Goal: Task Accomplishment & Management: Use online tool/utility

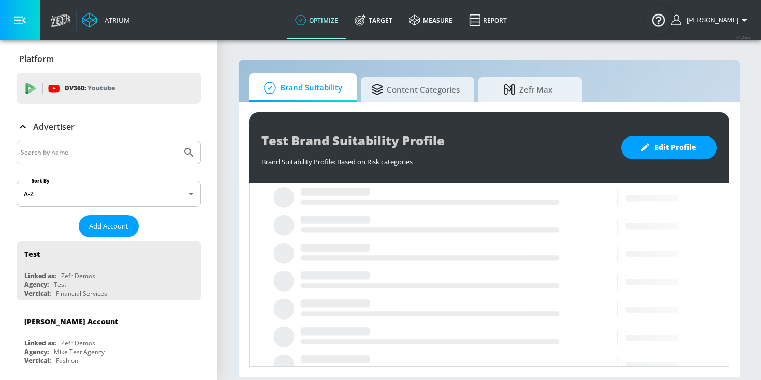
click at [99, 151] on input "Search by name" at bounding box center [99, 152] width 157 height 13
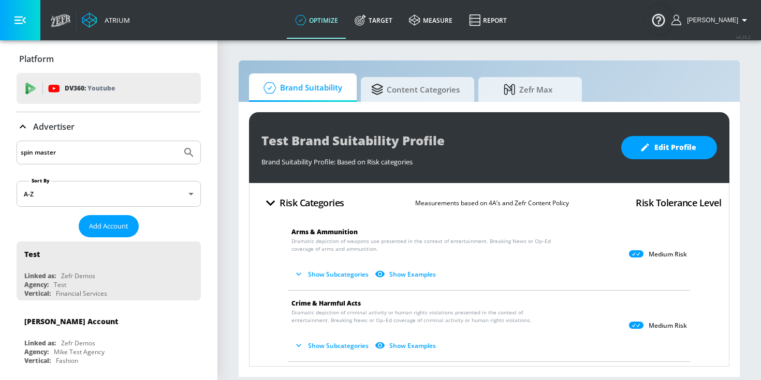
type input "spin master"
click at [178, 141] on button "Submit Search" at bounding box center [189, 152] width 23 height 23
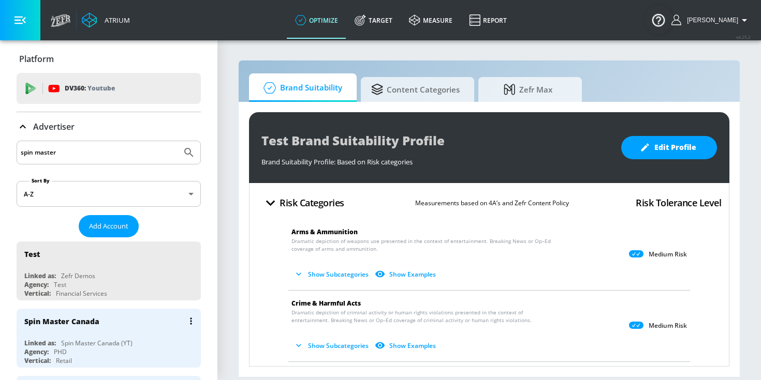
click at [92, 343] on div "Spin Master Canada (YT)" at bounding box center [96, 343] width 71 height 9
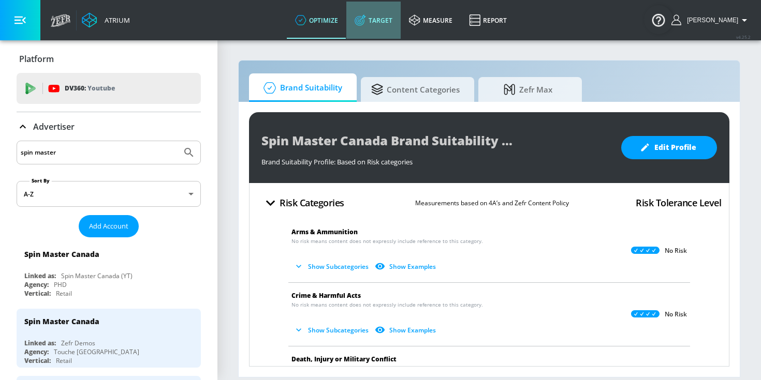
click at [394, 16] on link "Target" at bounding box center [373, 20] width 54 height 37
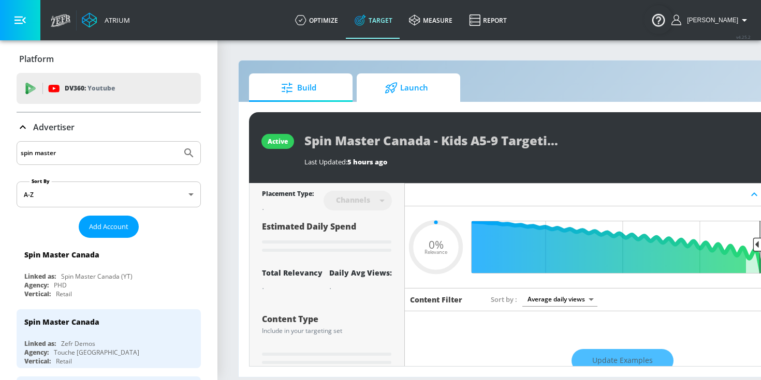
type input "0.05"
click at [384, 87] on span "Launch" at bounding box center [406, 88] width 79 height 25
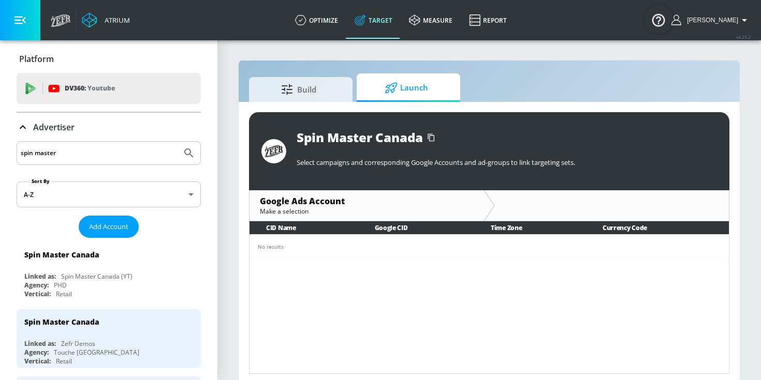
scroll to position [5, 0]
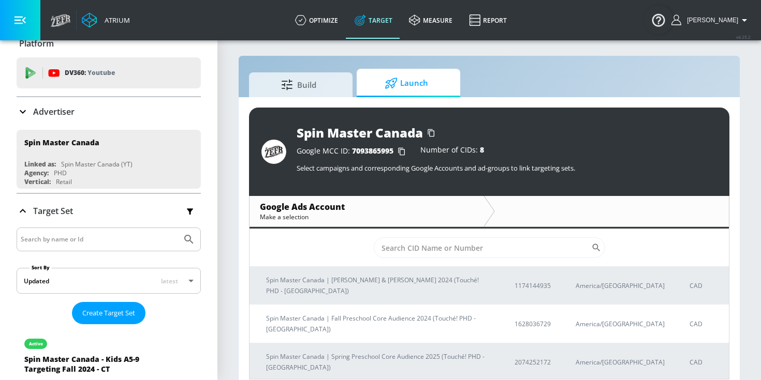
scroll to position [18, 0]
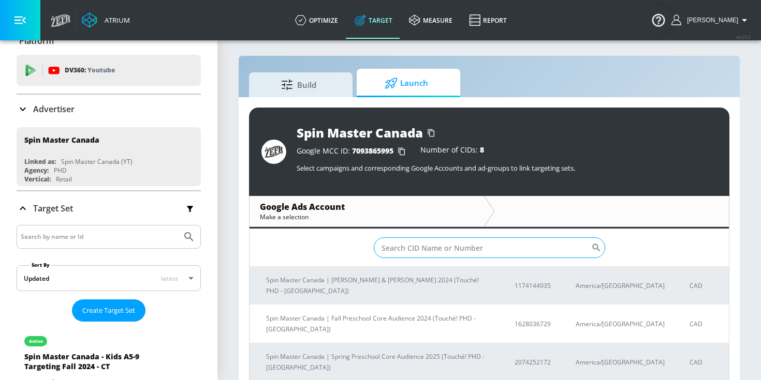
click at [392, 238] on input "Sort By" at bounding box center [482, 248] width 217 height 21
paste input "2189166846"
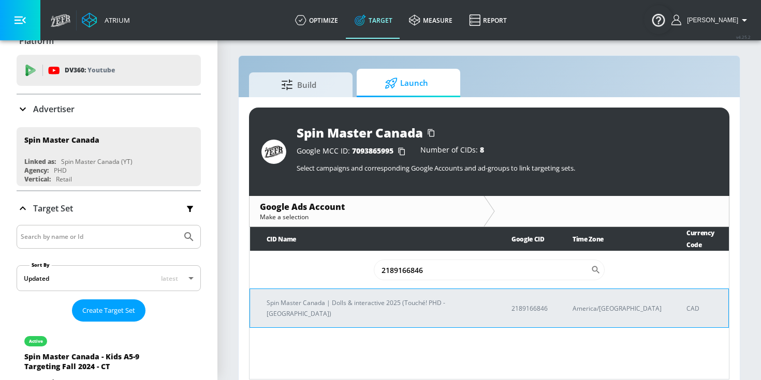
type input "2189166846"
click at [352, 298] on p "Spin Master Canada | Dolls & interactive 2025 (Touché! PHD - Toronto)" at bounding box center [377, 309] width 220 height 22
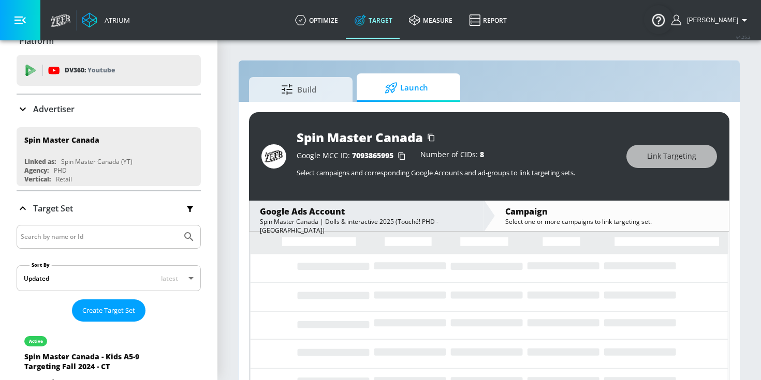
scroll to position [15, 0]
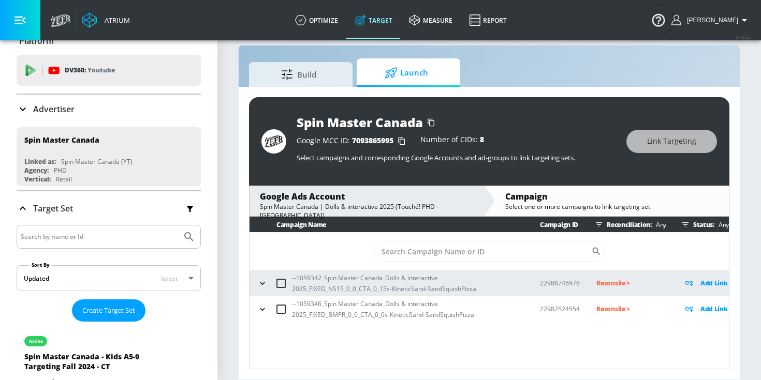
click at [259, 283] on icon "button" at bounding box center [262, 283] width 10 height 10
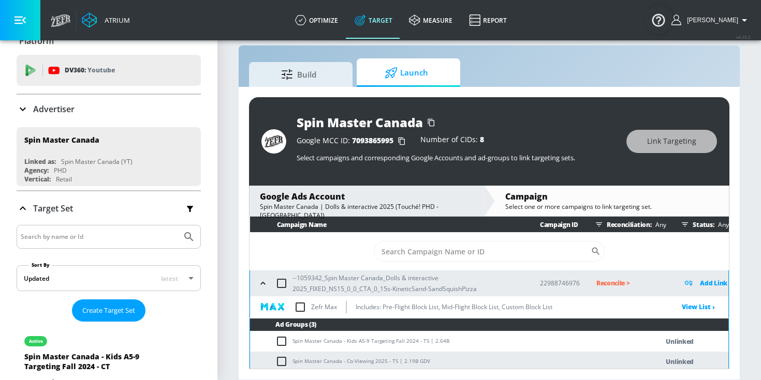
scroll to position [49, 0]
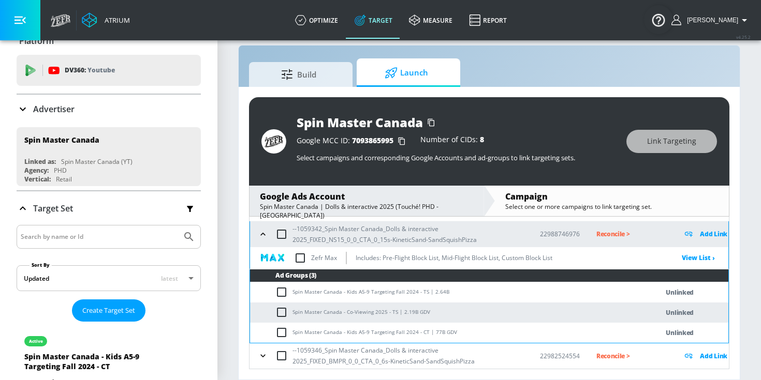
drag, startPoint x: 292, startPoint y: 293, endPoint x: 445, endPoint y: 292, distance: 152.2
click at [447, 292] on td "Spin Master Canada - Kids A5-9 Targeting Fall 2024 - TS | 2.64B" at bounding box center [443, 293] width 387 height 20
drag, startPoint x: 424, startPoint y: 291, endPoint x: 290, endPoint y: 294, distance: 134.1
click at [290, 294] on td "Spin Master Canada - Kids A5-9 Targeting Fall 2024 - TS | 2.64B" at bounding box center [443, 293] width 387 height 20
copy td "Spin Master Canada - Kids A5-9 Targeting Fall 2024 - TS"
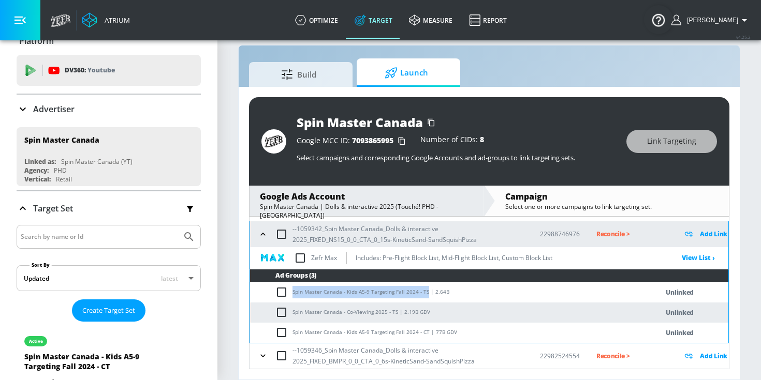
click at [281, 289] on input "checkbox" at bounding box center [283, 292] width 17 height 12
checkbox input "true"
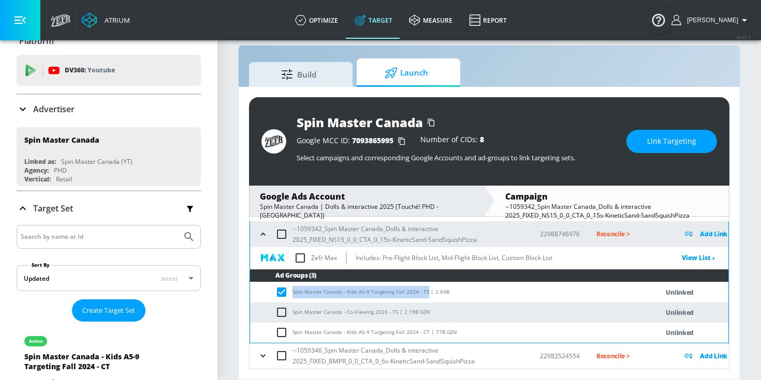
click at [648, 148] on button "Link Targeting" at bounding box center [671, 141] width 91 height 23
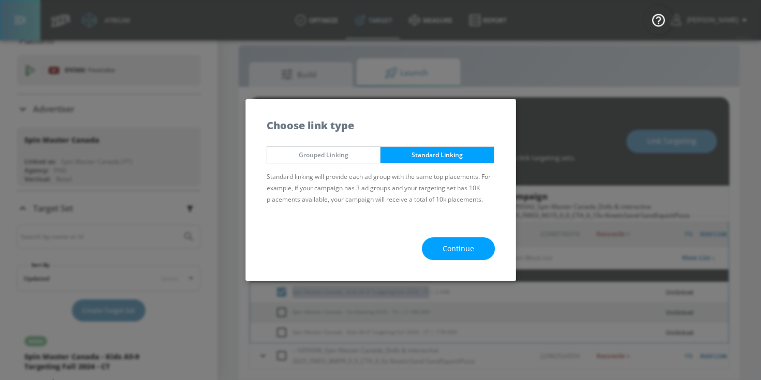
click at [472, 249] on span "Continue" at bounding box center [459, 249] width 32 height 13
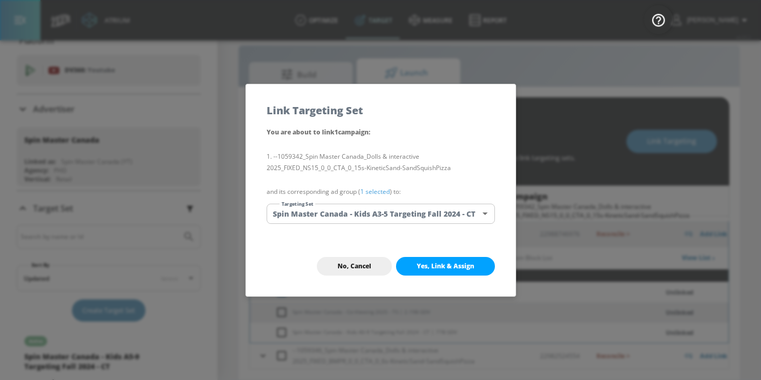
click at [374, 194] on link "1 selected" at bounding box center [375, 191] width 30 height 9
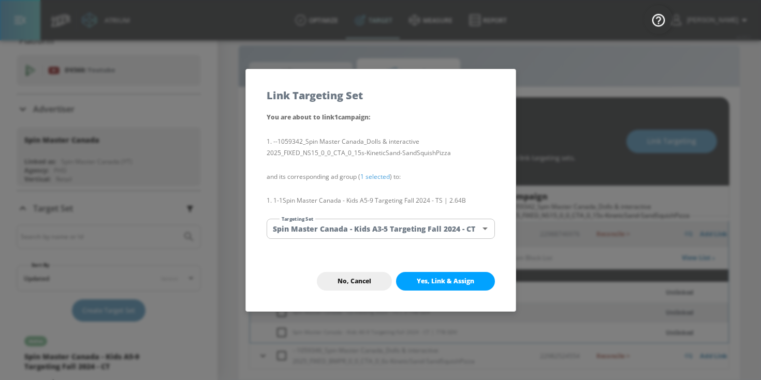
click at [375, 231] on body "Atrium optimize Target measure Report optimize Target measure Report v 4.25.2 C…" at bounding box center [380, 182] width 761 height 395
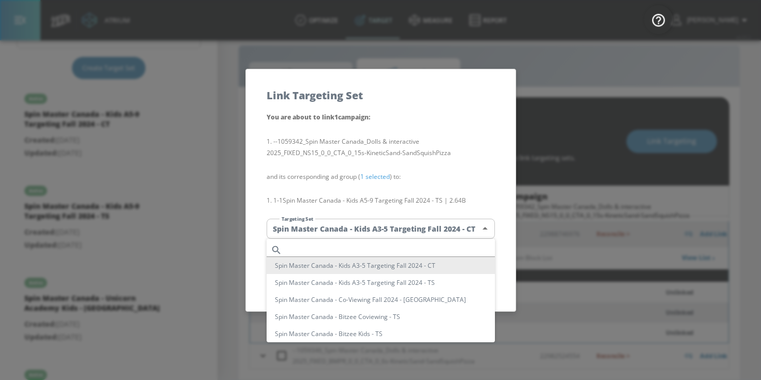
scroll to position [312, 0]
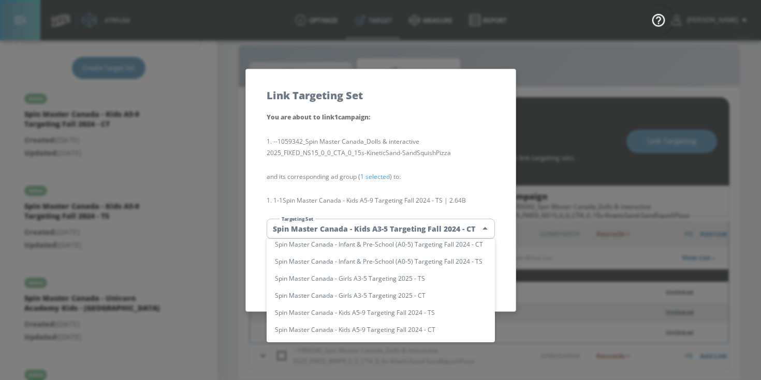
click at [345, 315] on li "Spin Master Canada - Kids A5-9 Targeting Fall 2024 - TS" at bounding box center [381, 312] width 228 height 17
type input "3ddf766f-b0e5-4019-8f22-24e4308b09b8"
click at [345, 315] on li "Spin Master Canada - Kids A5-9 Targeting Fall 2024 - TS" at bounding box center [381, 312] width 228 height 17
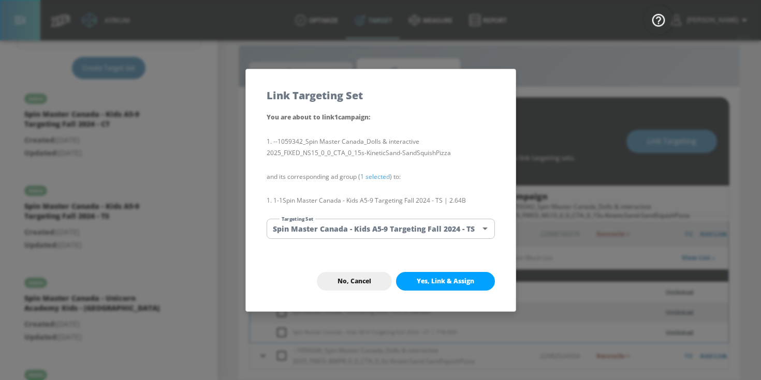
click at [436, 280] on span "Yes, Link & Assign" at bounding box center [445, 281] width 57 height 8
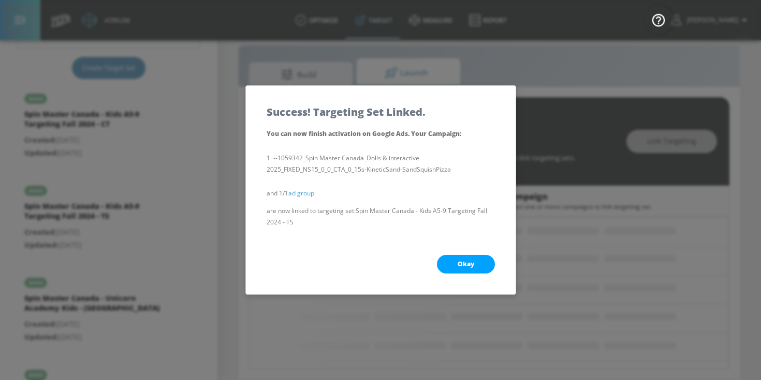
click at [450, 266] on button "Okay" at bounding box center [466, 264] width 58 height 19
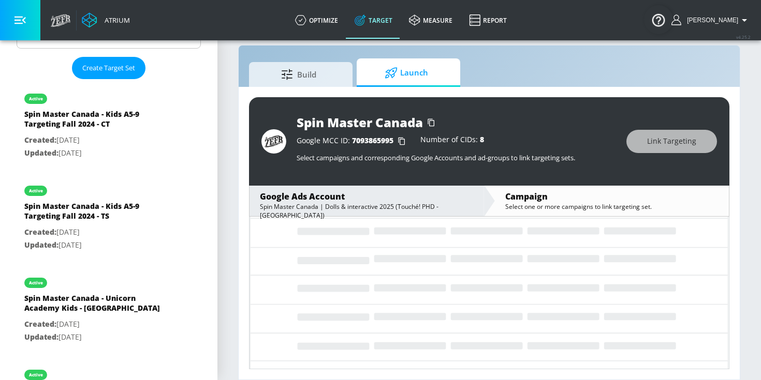
scroll to position [0, 0]
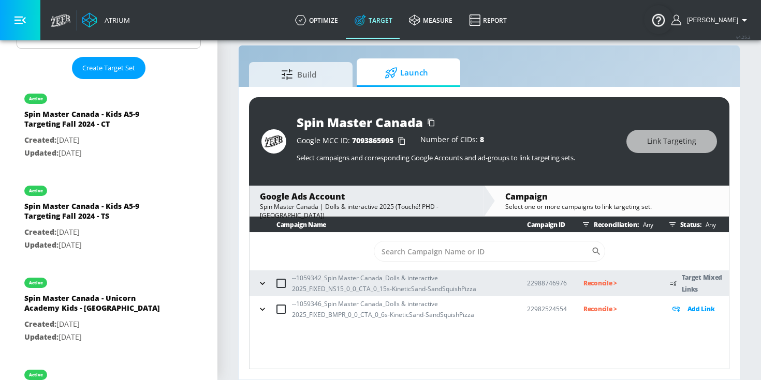
click at [258, 284] on icon "button" at bounding box center [262, 283] width 10 height 10
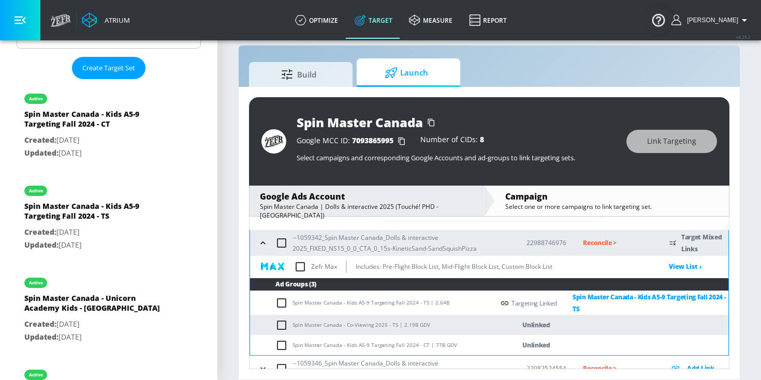
scroll to position [53, 0]
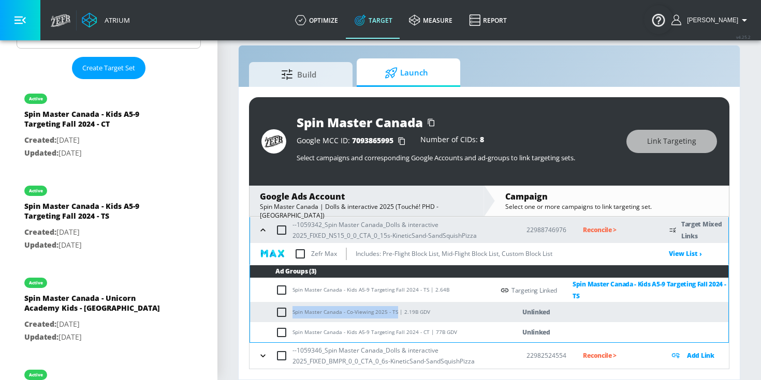
drag, startPoint x: 293, startPoint y: 312, endPoint x: 394, endPoint y: 313, distance: 100.9
click at [394, 313] on td "Spin Master Canada - Co-Viewing 2025 - TS | 2.19B GDV" at bounding box center [372, 312] width 244 height 20
copy td "Spin Master Canada - Co-Viewing 2025 - TS"
click at [282, 310] on input "checkbox" at bounding box center [283, 312] width 17 height 12
checkbox input "true"
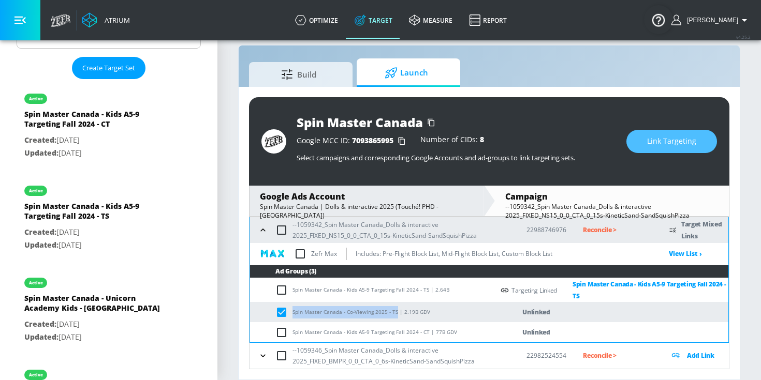
click at [673, 137] on span "Link Targeting" at bounding box center [671, 141] width 49 height 13
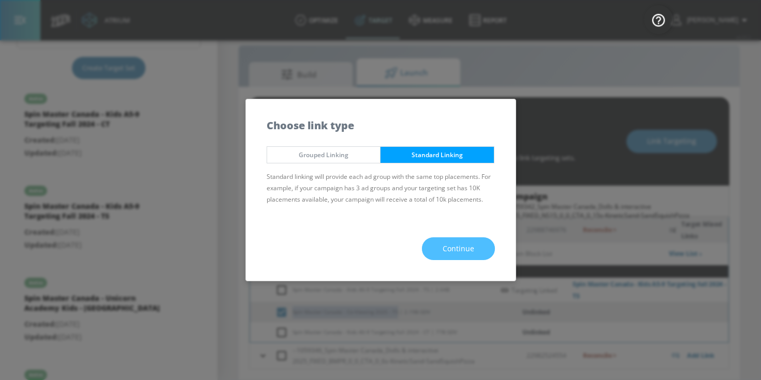
click at [468, 253] on span "Continue" at bounding box center [459, 249] width 32 height 13
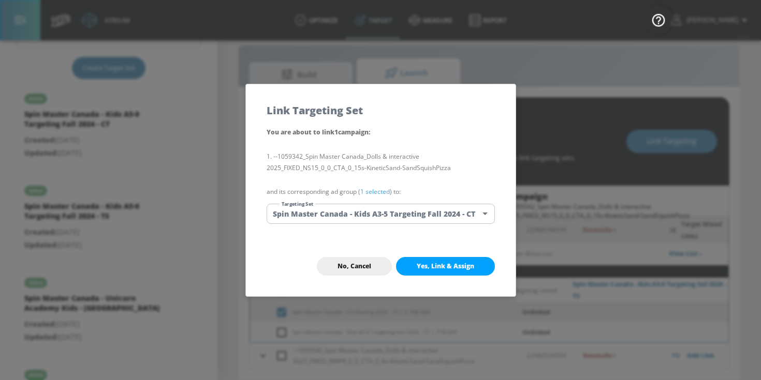
click at [374, 190] on link "1 selected" at bounding box center [375, 191] width 30 height 9
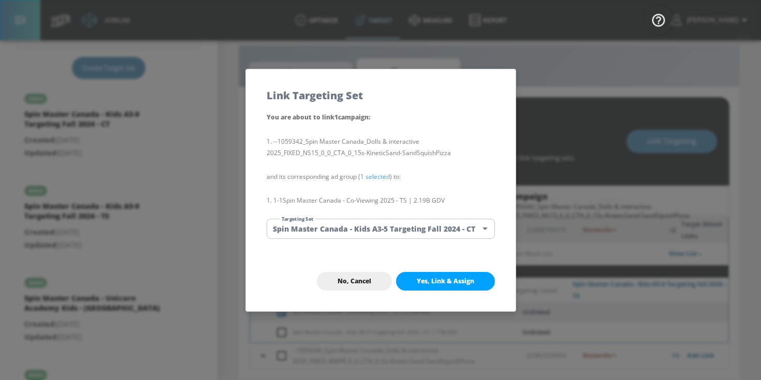
click at [374, 220] on body "Atrium optimize Target measure Report optimize Target measure Report v 4.25.2 C…" at bounding box center [380, 182] width 761 height 395
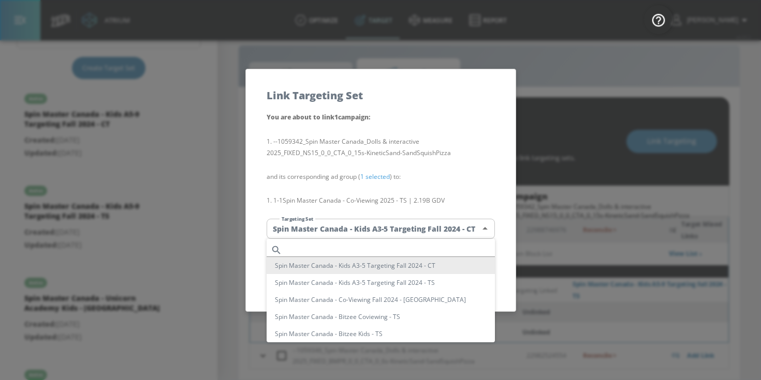
scroll to position [77, 0]
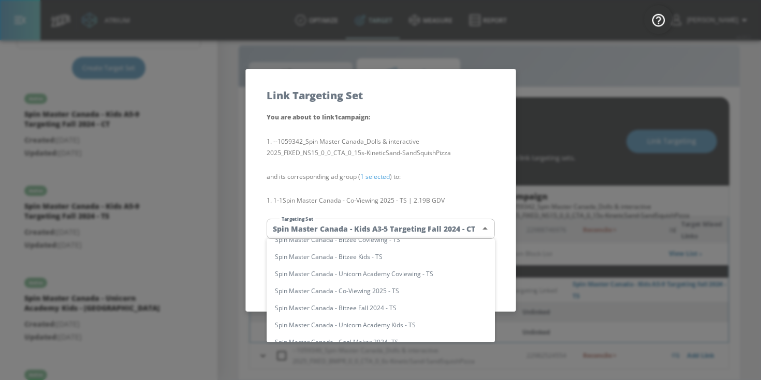
click at [407, 291] on li "Spin Master Canada - Co-Viewing 2025 - TS" at bounding box center [381, 291] width 228 height 17
type input "53d6f3c3-d36e-44d5-91ec-3a6830c74e50"
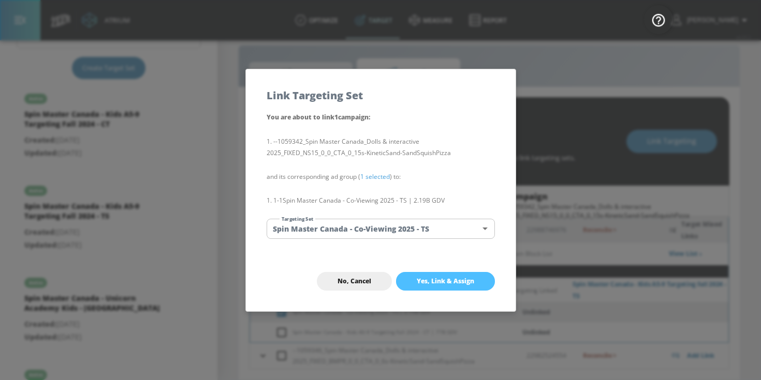
click at [450, 290] on button "Yes, Link & Assign" at bounding box center [445, 281] width 99 height 19
checkbox input "false"
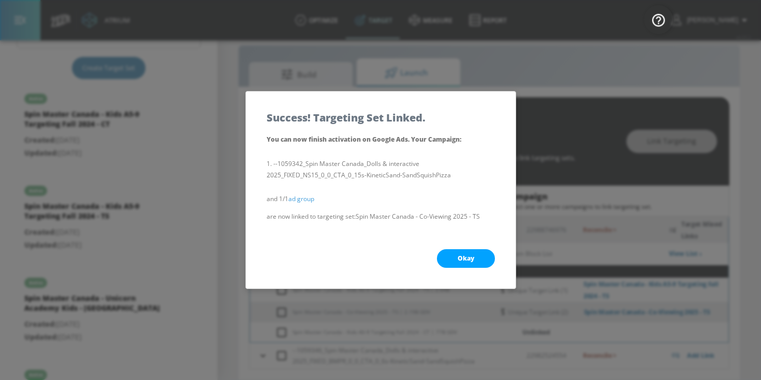
click at [459, 259] on span "Okay" at bounding box center [466, 259] width 17 height 8
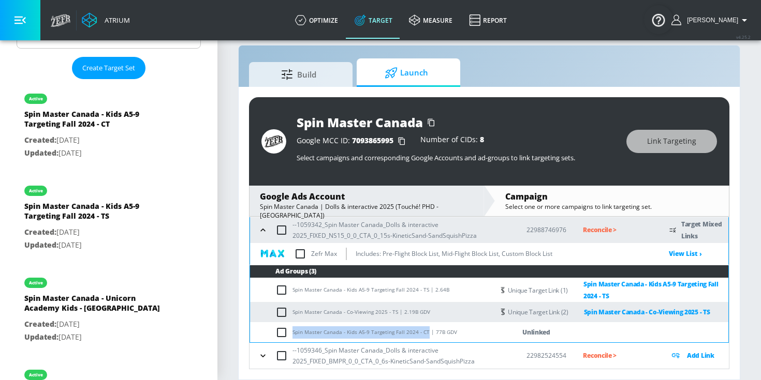
drag, startPoint x: 293, startPoint y: 332, endPoint x: 424, endPoint y: 332, distance: 131.5
click at [424, 332] on td "Spin Master Canada - Kids A5-9 Targeting Fall 2024 - CT | 77B GDV" at bounding box center [372, 332] width 244 height 20
copy td "Spin Master Canada - Kids A5-9 Targeting Fall 2024 - CT"
click at [280, 333] on input "checkbox" at bounding box center [283, 333] width 17 height 12
checkbox input "true"
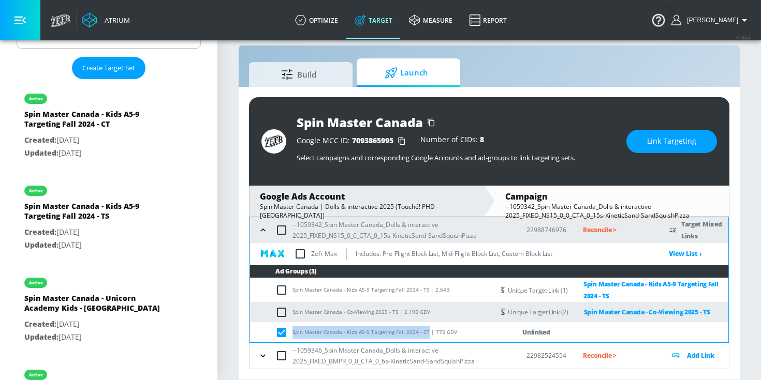
click at [660, 141] on span "Link Targeting" at bounding box center [671, 141] width 49 height 13
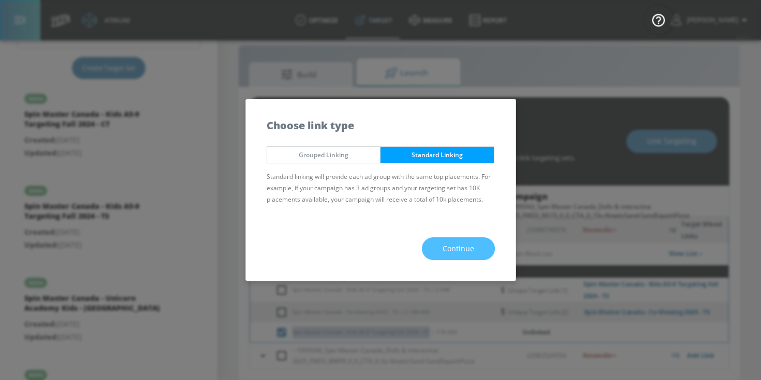
click at [470, 243] on span "Continue" at bounding box center [459, 249] width 32 height 13
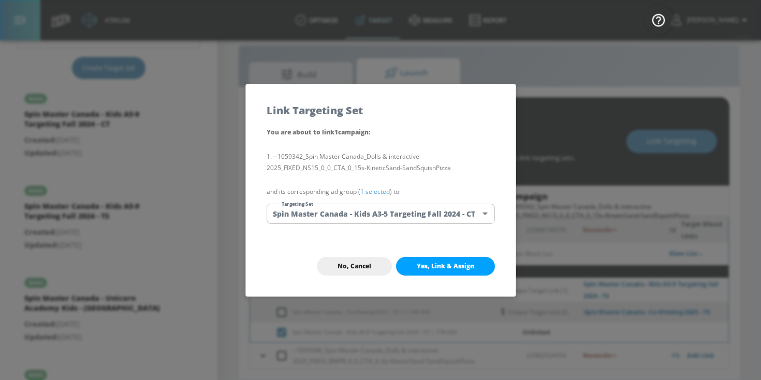
click at [379, 192] on link "1 selected" at bounding box center [375, 191] width 30 height 9
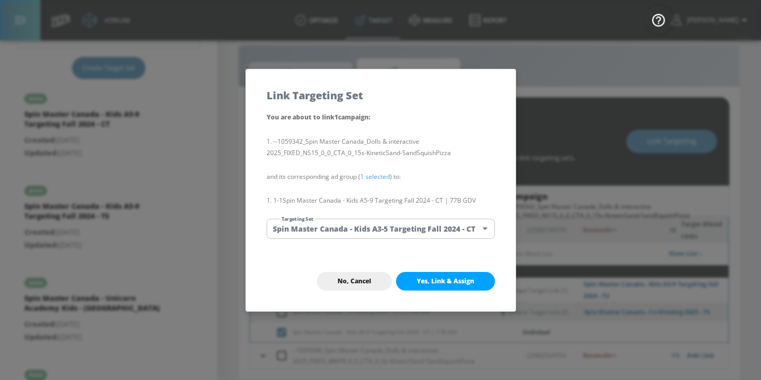
click at [381, 223] on body "Atrium optimize Target measure Report optimize Target measure Report v 4.25.2 C…" at bounding box center [380, 182] width 761 height 395
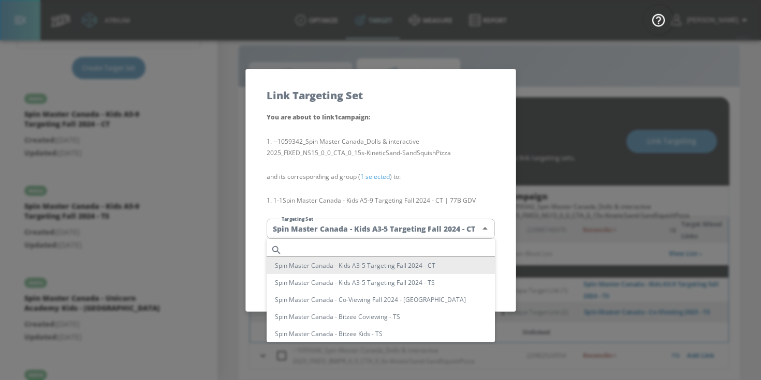
scroll to position [312, 0]
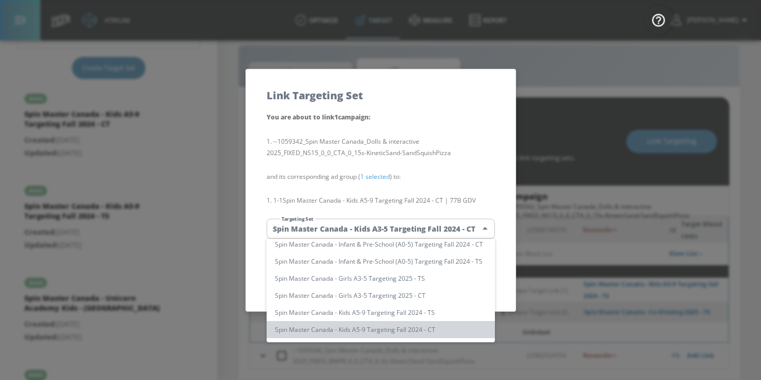
click at [419, 330] on li "Spin Master Canada - Kids A5-9 Targeting Fall 2024 - CT" at bounding box center [381, 329] width 228 height 17
type input "3ae92d62-ea5f-4576-a854-0568464f0a0d"
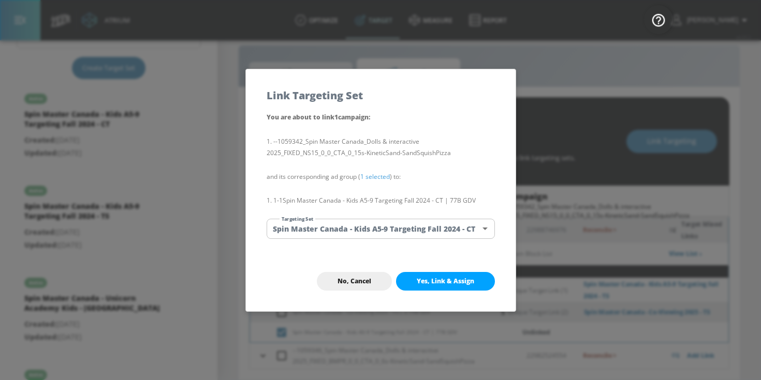
click at [460, 281] on span "Yes, Link & Assign" at bounding box center [445, 281] width 57 height 8
checkbox input "false"
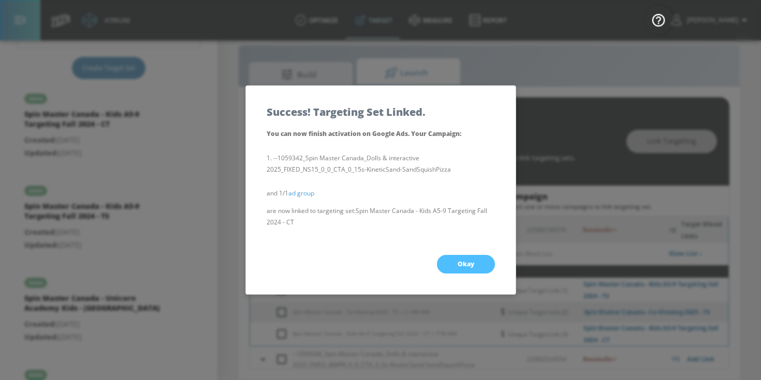
click at [459, 269] on button "Okay" at bounding box center [466, 264] width 58 height 19
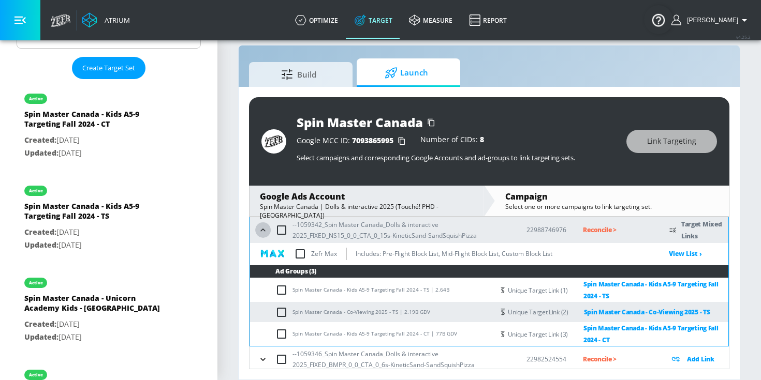
click at [260, 230] on icon "button" at bounding box center [263, 230] width 10 height 10
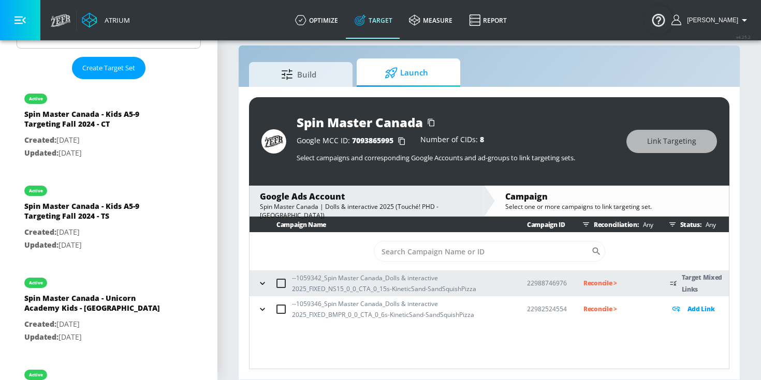
click at [262, 312] on icon "button" at bounding box center [262, 309] width 10 height 10
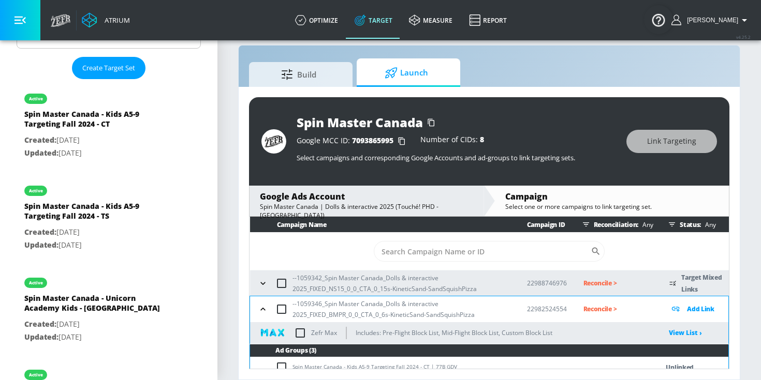
scroll to position [50, 0]
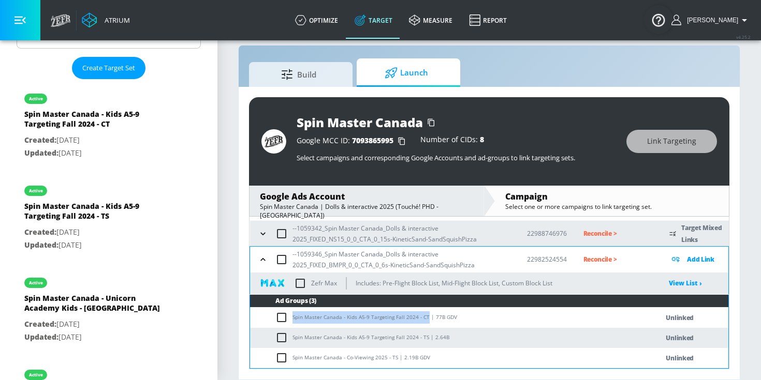
drag, startPoint x: 293, startPoint y: 317, endPoint x: 424, endPoint y: 317, distance: 130.4
click at [424, 317] on td "Spin Master Canada - Kids A5-9 Targeting Fall 2024 - CT | 77B GDV" at bounding box center [443, 318] width 387 height 20
copy td "Spin Master Canada - Kids A5-9 Targeting Fall 2024 - CT"
click at [282, 318] on input "checkbox" at bounding box center [283, 318] width 17 height 12
checkbox input "true"
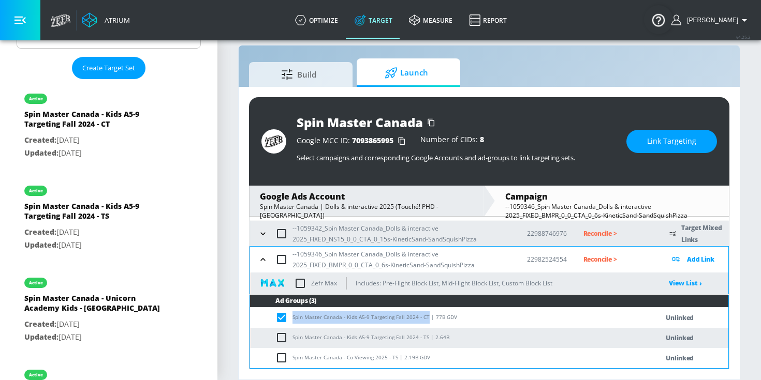
click at [691, 133] on button "Link Targeting" at bounding box center [671, 141] width 91 height 23
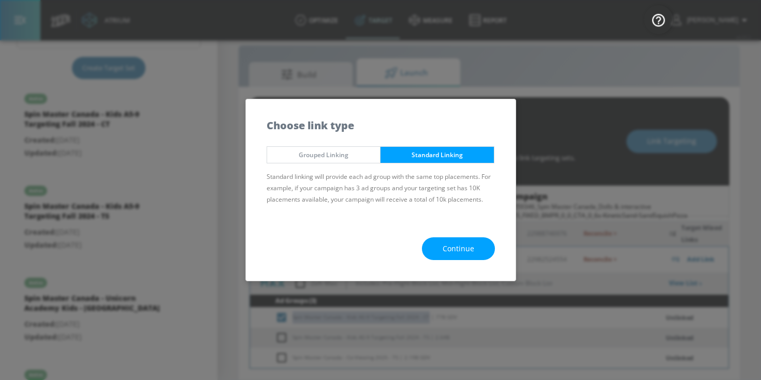
click at [462, 247] on span "Continue" at bounding box center [459, 249] width 32 height 13
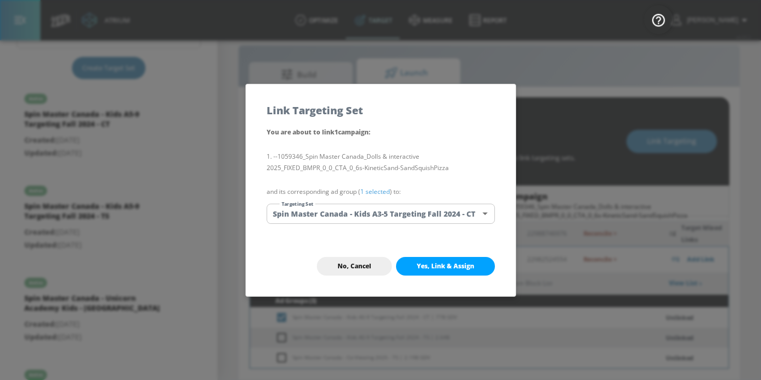
click at [378, 190] on link "1 selected" at bounding box center [375, 191] width 30 height 9
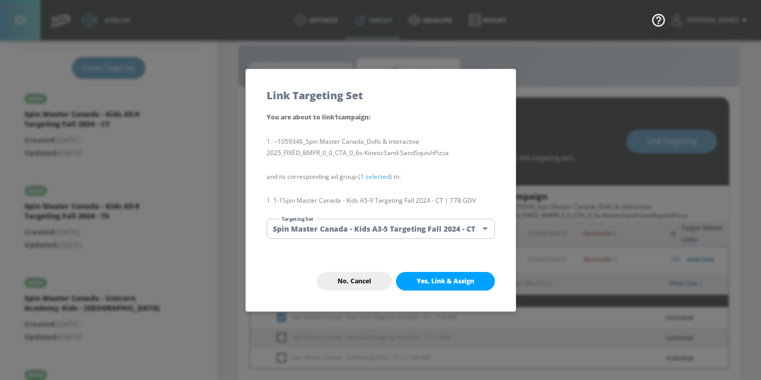
click at [378, 227] on body "Atrium optimize Target measure Report optimize Target measure Report v 4.25.2 C…" at bounding box center [380, 182] width 761 height 395
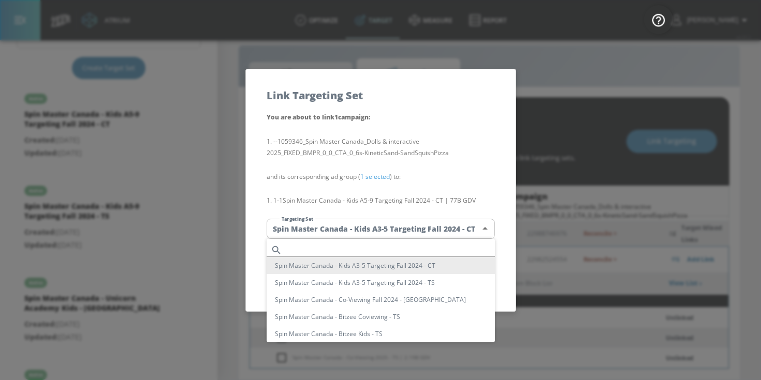
scroll to position [312, 0]
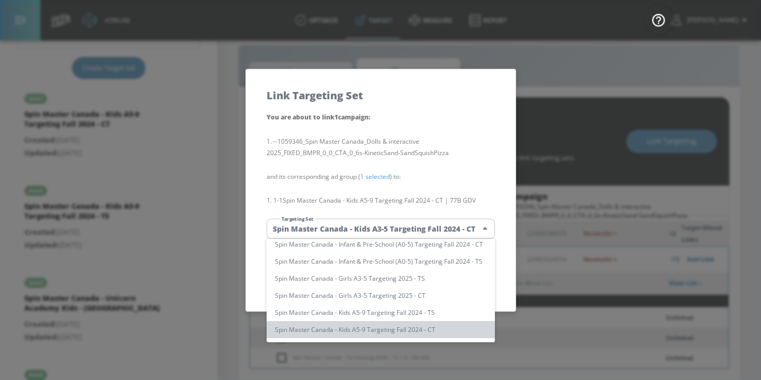
click at [408, 331] on li "Spin Master Canada - Kids A5-9 Targeting Fall 2024 - CT" at bounding box center [381, 329] width 228 height 17
type input "3ae92d62-ea5f-4576-a854-0568464f0a0d"
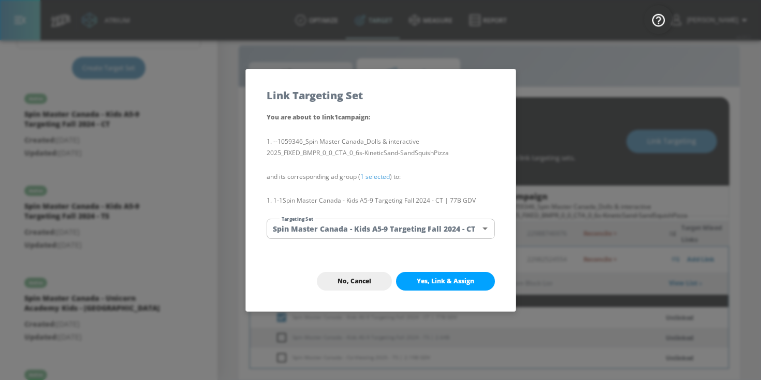
click at [451, 283] on span "Yes, Link & Assign" at bounding box center [445, 281] width 57 height 8
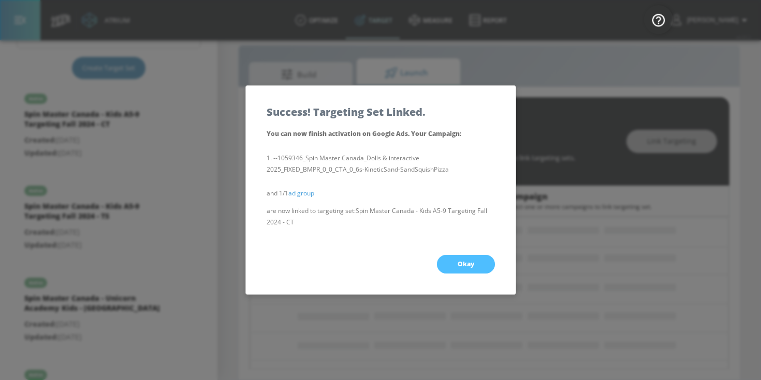
click at [458, 257] on button "Okay" at bounding box center [466, 264] width 58 height 19
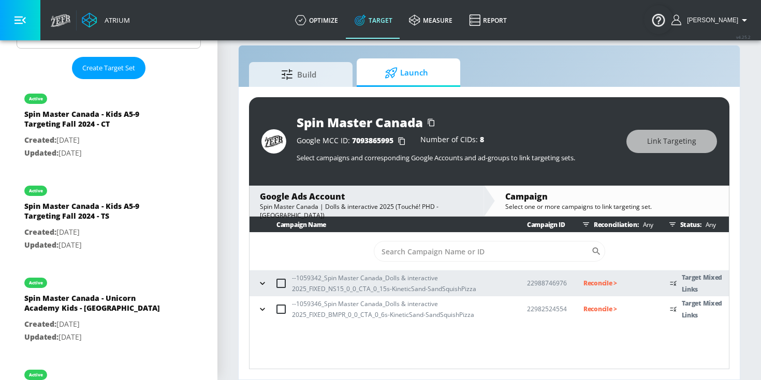
scroll to position [0, 0]
click at [266, 315] on button "button" at bounding box center [263, 310] width 16 height 16
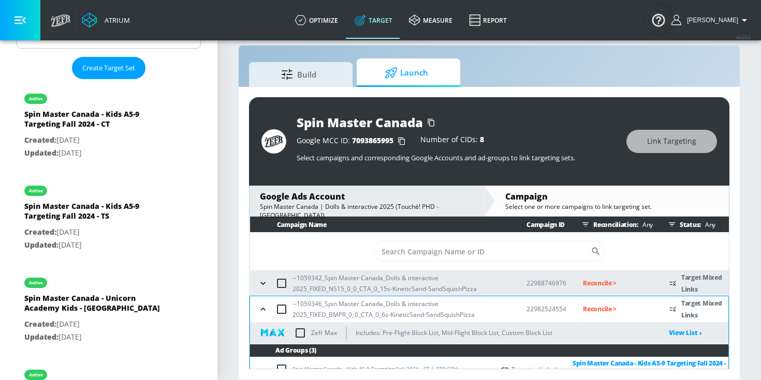
scroll to position [53, 0]
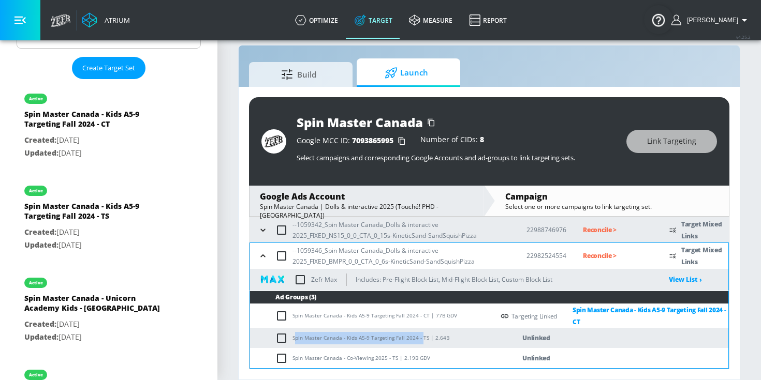
drag, startPoint x: 294, startPoint y: 338, endPoint x: 420, endPoint y: 339, distance: 125.8
click at [420, 339] on td "Spin Master Canada - Kids A5-9 Targeting Fall 2024 - TS | 2.64B" at bounding box center [372, 338] width 244 height 20
drag, startPoint x: 423, startPoint y: 338, endPoint x: 288, endPoint y: 339, distance: 135.1
click at [288, 339] on td "Spin Master Canada - Kids A5-9 Targeting Fall 2024 - TS | 2.64B" at bounding box center [372, 338] width 244 height 20
copy td "Spin Master Canada - Kids A5-9 Targeting Fall 2024 - TS"
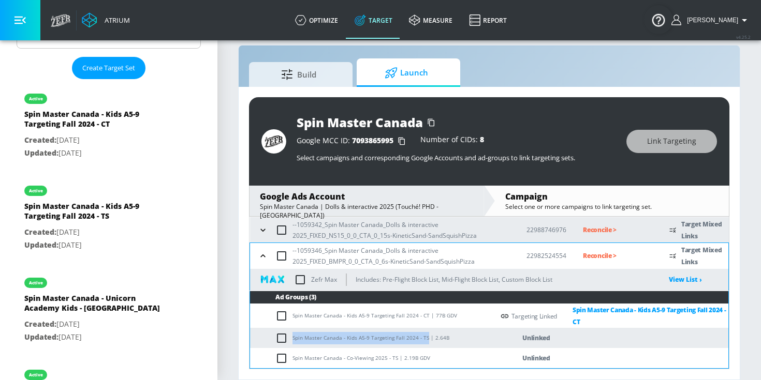
click at [282, 339] on input "checkbox" at bounding box center [283, 338] width 17 height 12
checkbox input "true"
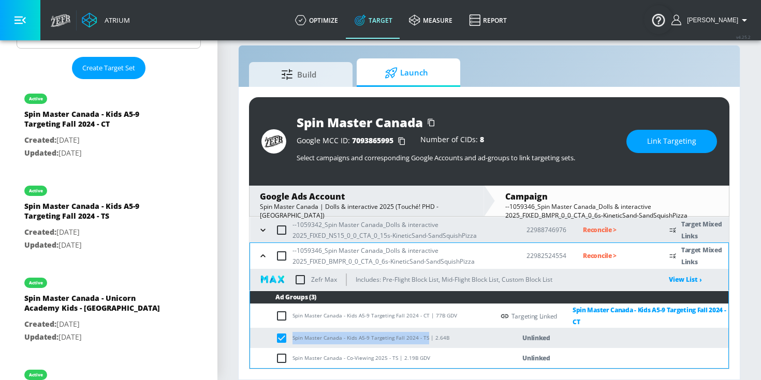
click at [672, 144] on span "Link Targeting" at bounding box center [671, 141] width 49 height 13
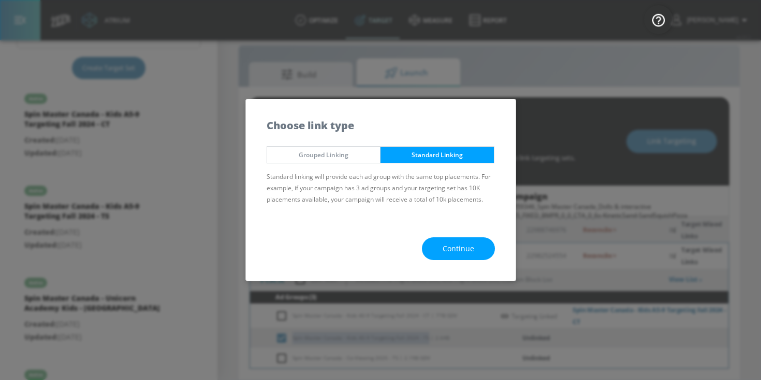
click at [457, 251] on span "Continue" at bounding box center [459, 249] width 32 height 13
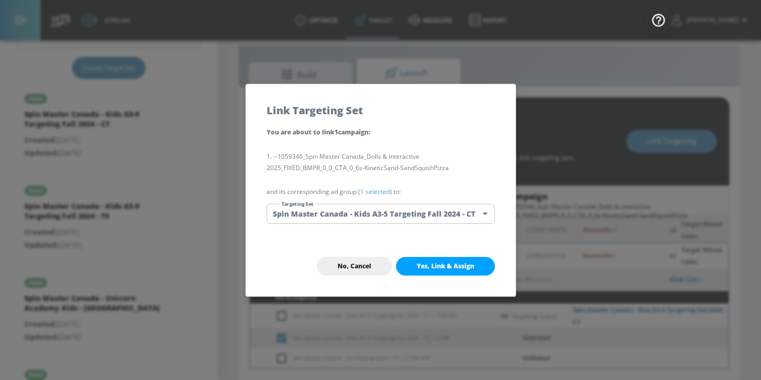
click at [384, 189] on link "1 selected" at bounding box center [375, 191] width 30 height 9
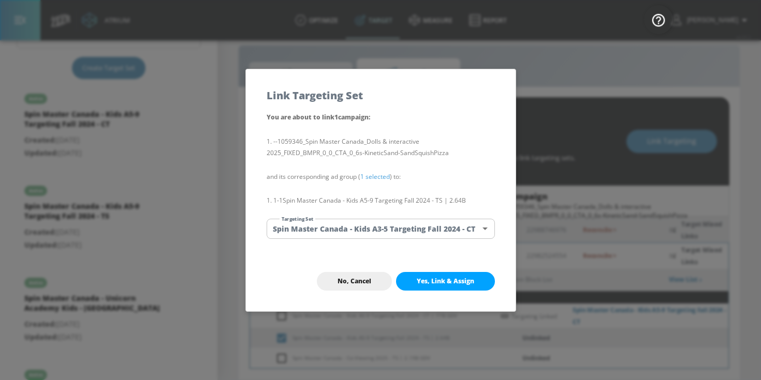
click at [386, 227] on body "Atrium optimize Target measure Report optimize Target measure Report v 4.25.2 C…" at bounding box center [380, 182] width 761 height 395
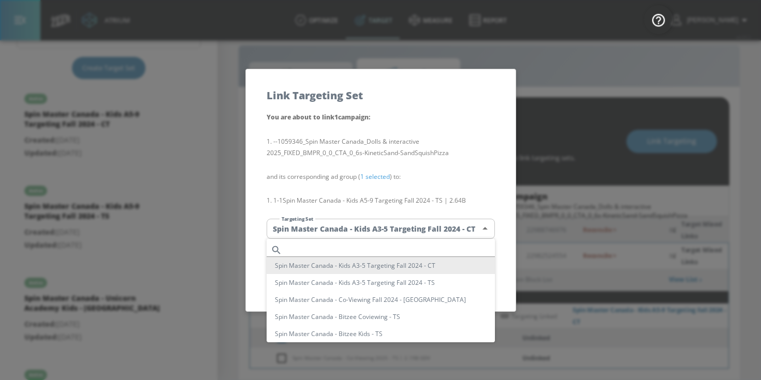
scroll to position [312, 0]
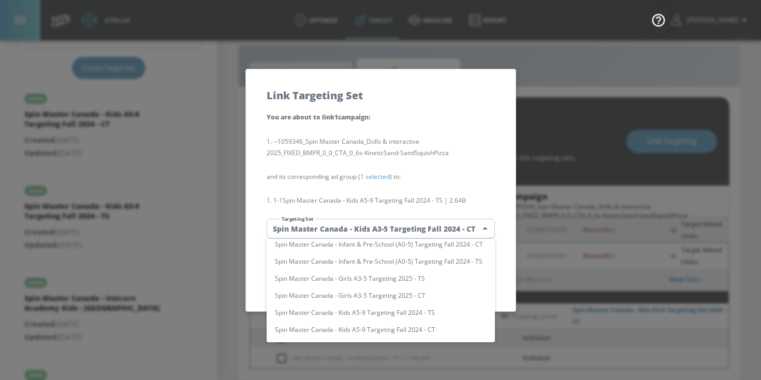
click at [391, 318] on li "Spin Master Canada - Kids A5-9 Targeting Fall 2024 - TS" at bounding box center [381, 312] width 228 height 17
type input "3ddf766f-b0e5-4019-8f22-24e4308b09b8"
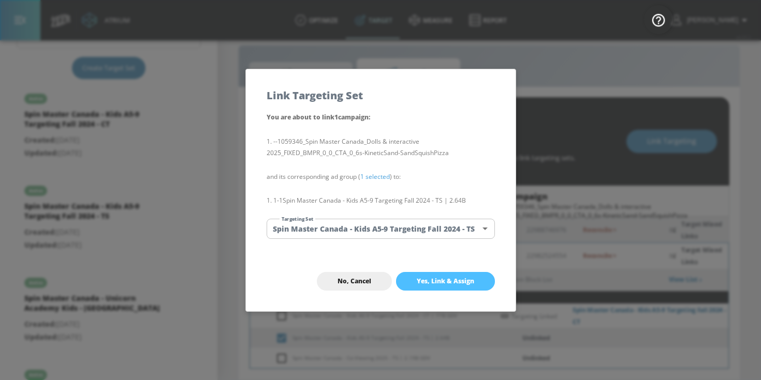
click at [437, 283] on span "Yes, Link & Assign" at bounding box center [445, 281] width 57 height 8
checkbox input "false"
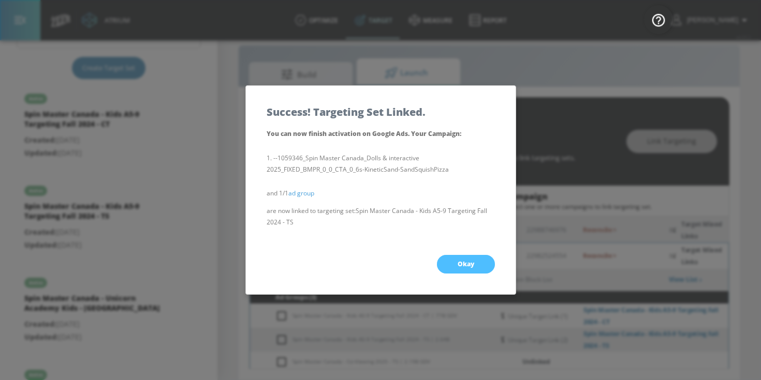
click at [458, 266] on span "Okay" at bounding box center [466, 264] width 17 height 8
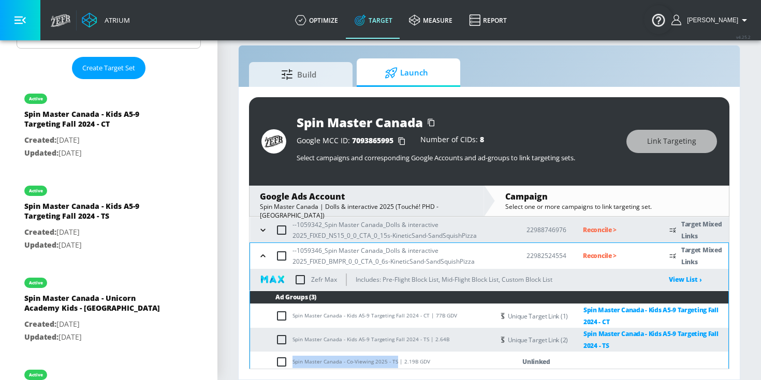
drag, startPoint x: 293, startPoint y: 362, endPoint x: 394, endPoint y: 362, distance: 100.9
click at [394, 362] on td "Spin Master Canada - Co-Viewing 2025 - TS | 2.19B GDV" at bounding box center [372, 362] width 244 height 20
copy td "Spin Master Canada - Co-Viewing 2025 - TS"
click at [283, 361] on input "checkbox" at bounding box center [283, 362] width 17 height 12
checkbox input "true"
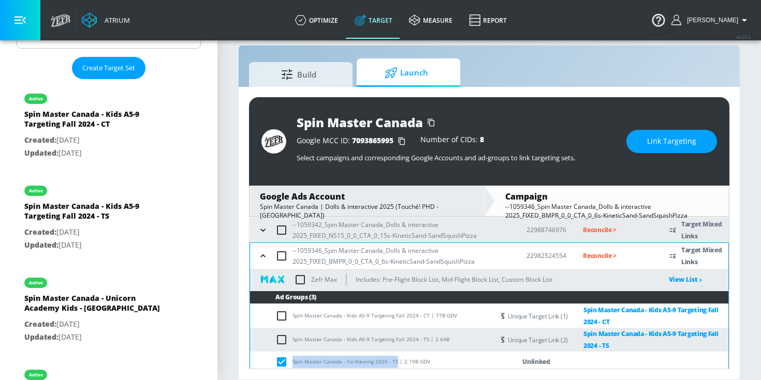
click at [658, 144] on span "Link Targeting" at bounding box center [671, 141] width 49 height 13
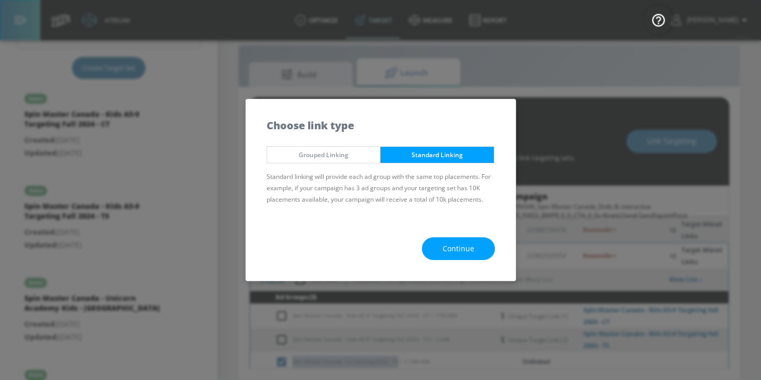
click at [479, 253] on button "Continue" at bounding box center [458, 249] width 73 height 23
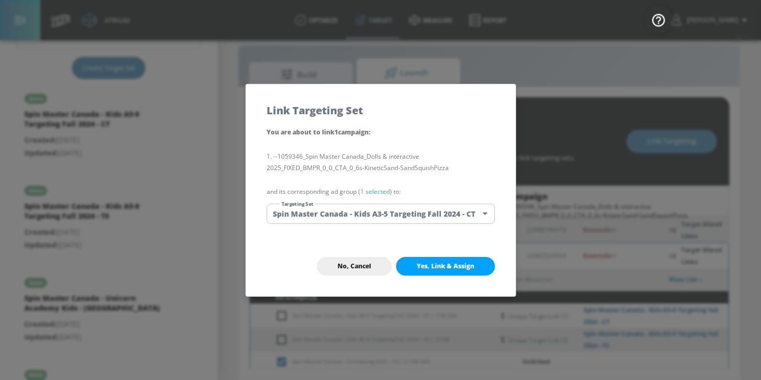
click at [385, 191] on link "1 selected" at bounding box center [375, 191] width 30 height 9
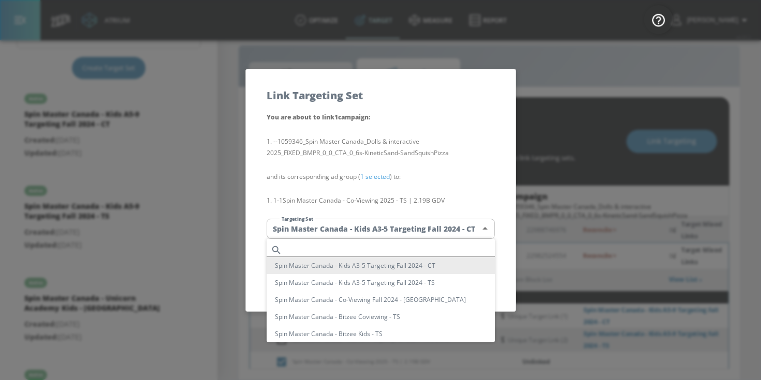
click at [386, 228] on body "Atrium optimize Target measure Report optimize Target measure Report v 4.25.2 C…" at bounding box center [380, 182] width 761 height 395
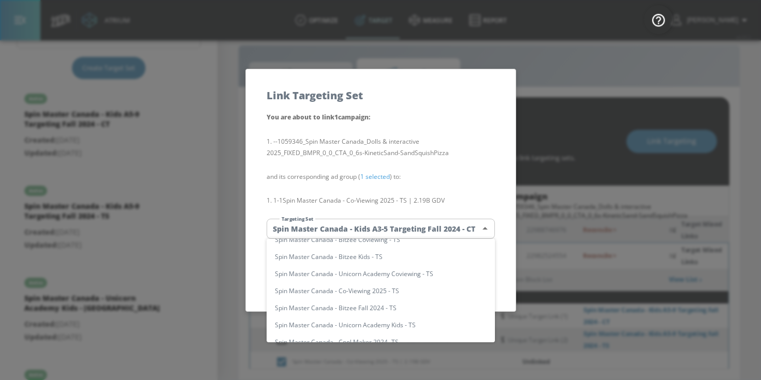
click at [387, 292] on li "Spin Master Canada - Co-Viewing 2025 - TS" at bounding box center [381, 291] width 228 height 17
type input "53d6f3c3-d36e-44d5-91ec-3a6830c74e50"
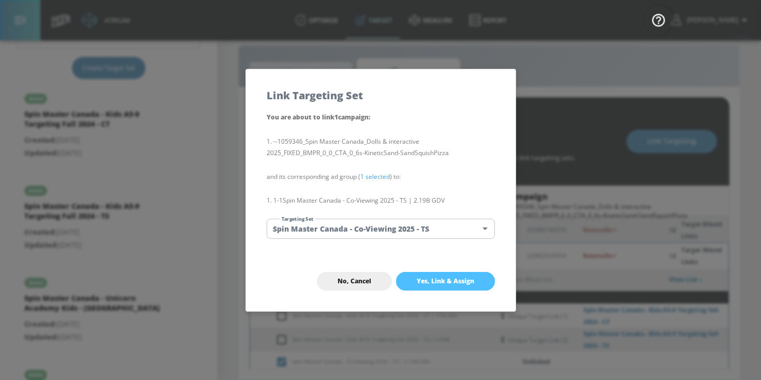
click at [426, 286] on button "Yes, Link & Assign" at bounding box center [445, 281] width 99 height 19
checkbox input "false"
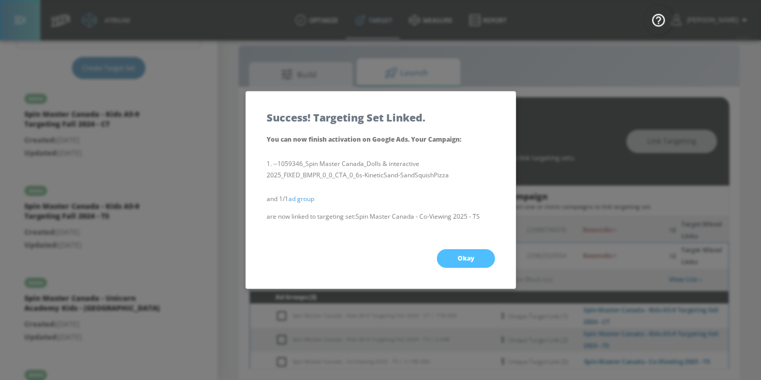
click at [461, 266] on button "Okay" at bounding box center [466, 258] width 58 height 19
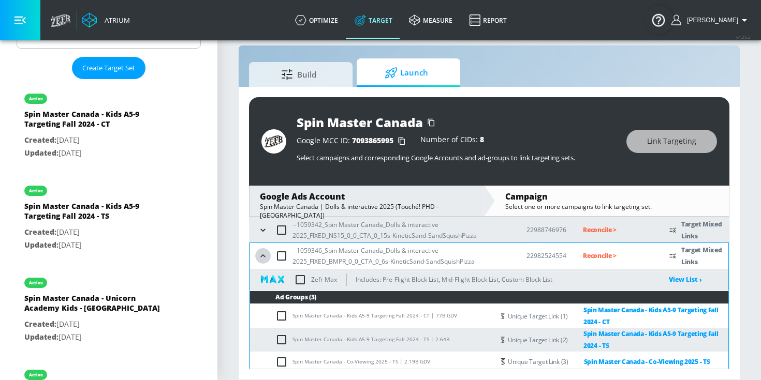
click at [263, 254] on icon "button" at bounding box center [263, 256] width 10 height 10
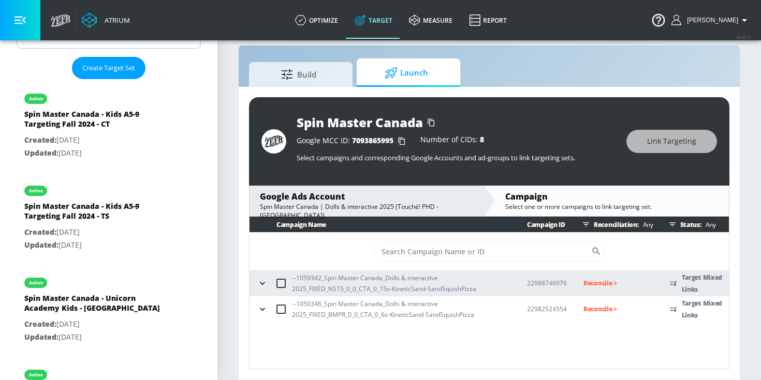
click at [591, 286] on p "Reconcile >" at bounding box center [618, 283] width 70 height 12
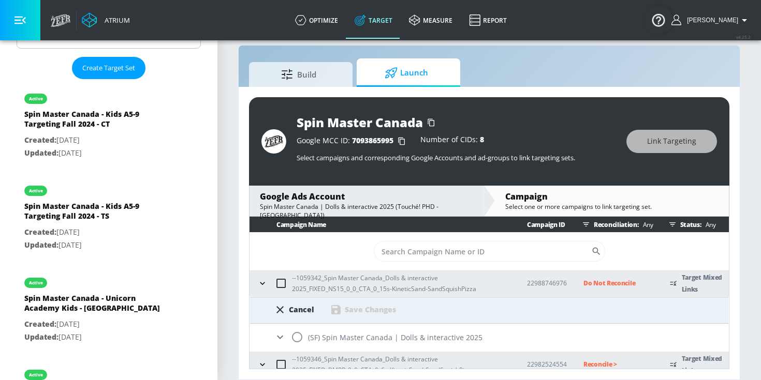
click at [294, 341] on input "radio" at bounding box center [297, 338] width 22 height 22
radio input "true"
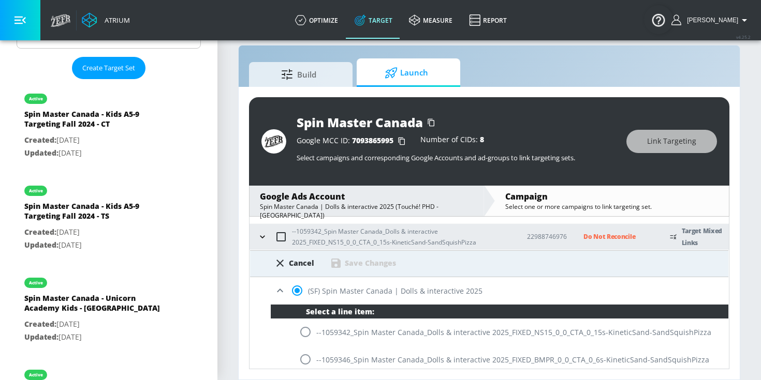
scroll to position [77, 0]
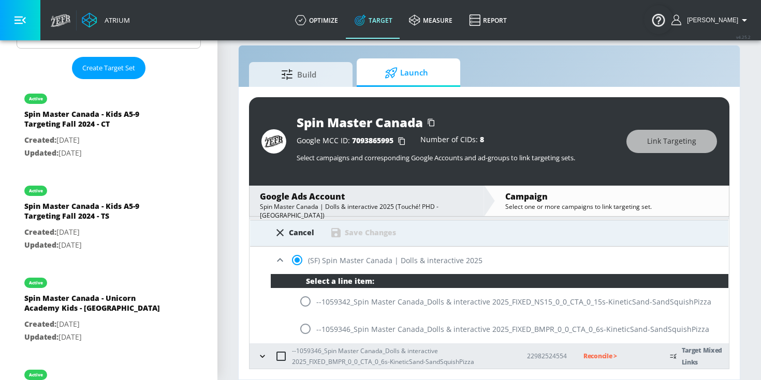
click at [304, 305] on input "radio" at bounding box center [305, 302] width 22 height 22
radio input "true"
click at [348, 236] on div "Save Changes" at bounding box center [370, 233] width 51 height 10
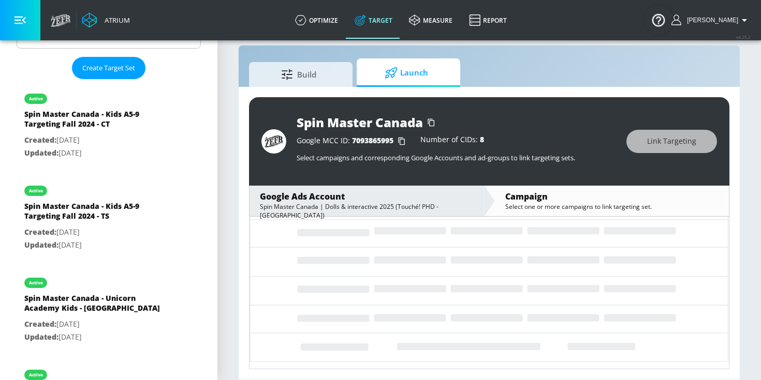
scroll to position [0, 0]
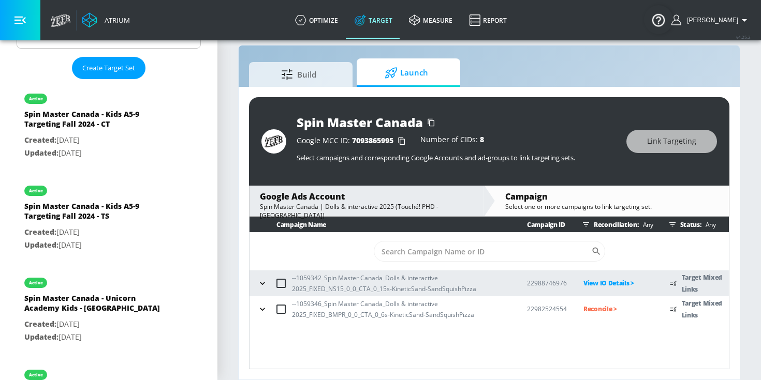
click at [598, 310] on p "Reconcile >" at bounding box center [618, 309] width 70 height 12
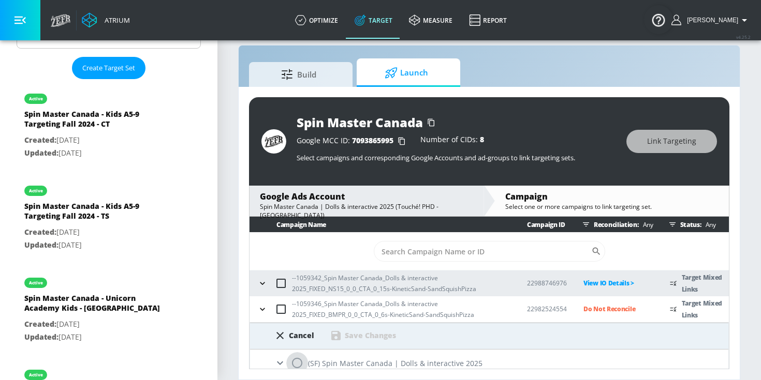
click at [296, 361] on input "radio" at bounding box center [297, 363] width 22 height 22
radio input "true"
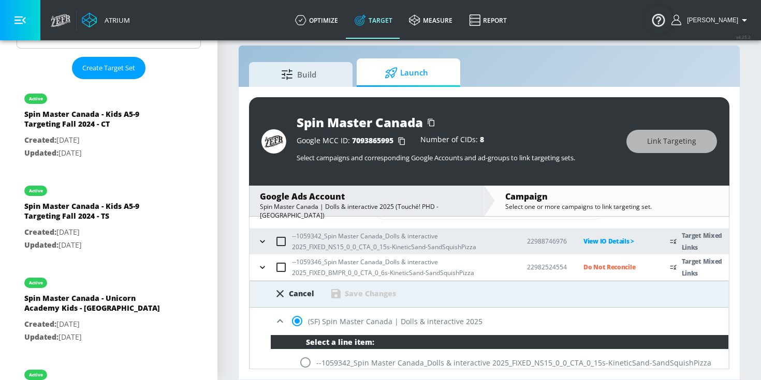
scroll to position [77, 0]
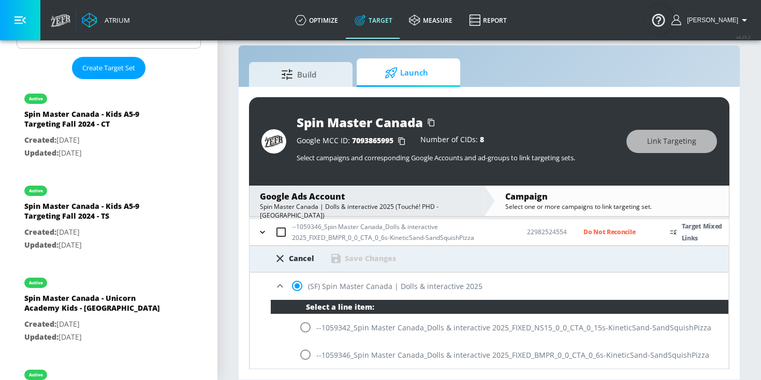
click at [305, 360] on input "radio" at bounding box center [305, 355] width 22 height 22
radio input "true"
click at [360, 263] on div "Save Changes" at bounding box center [363, 259] width 66 height 12
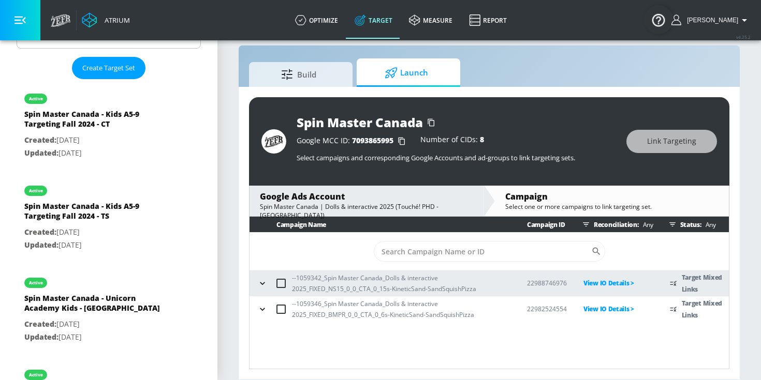
scroll to position [0, 0]
